Goal: Information Seeking & Learning: Understand process/instructions

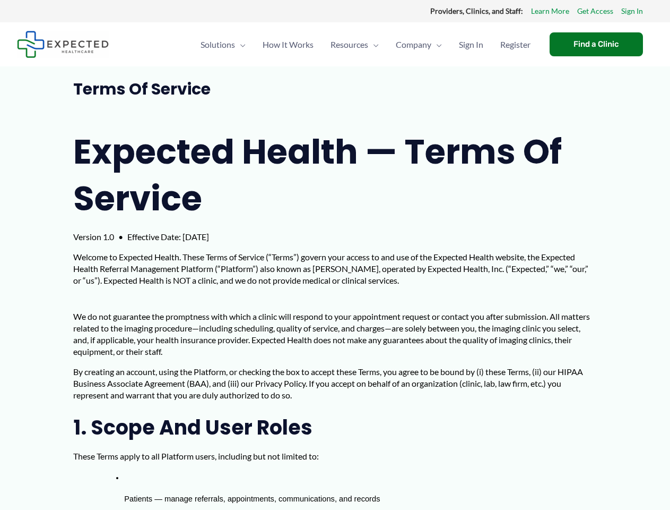
click at [335, 255] on p "Welcome to Expected Health. These Terms of Service (“Terms”) govern your access…" at bounding box center [335, 268] width 524 height 35
